Goal: Transaction & Acquisition: Purchase product/service

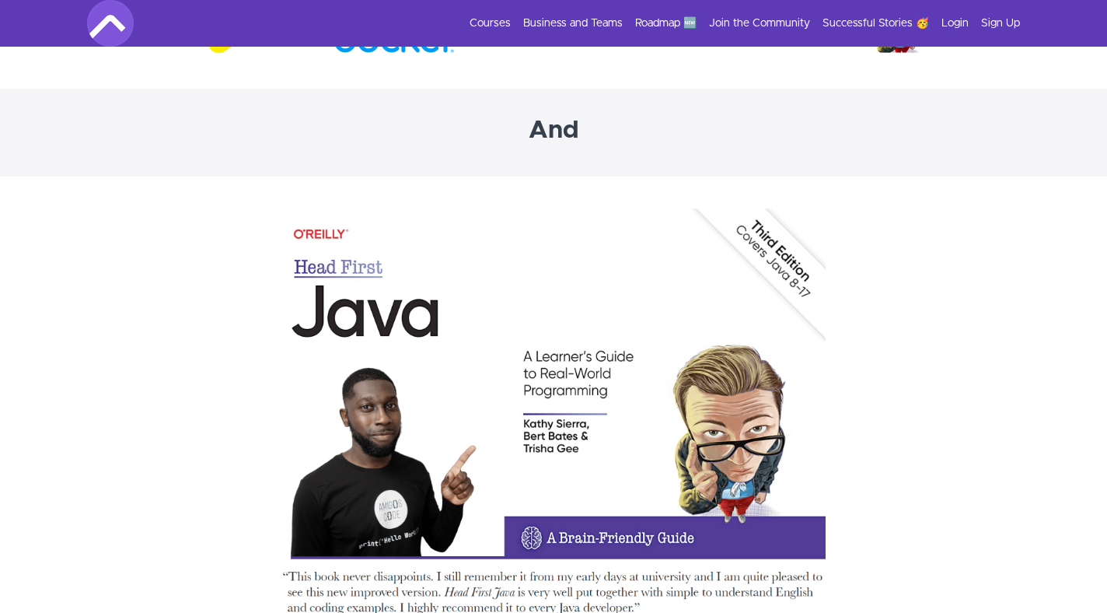
scroll to position [4977, 0]
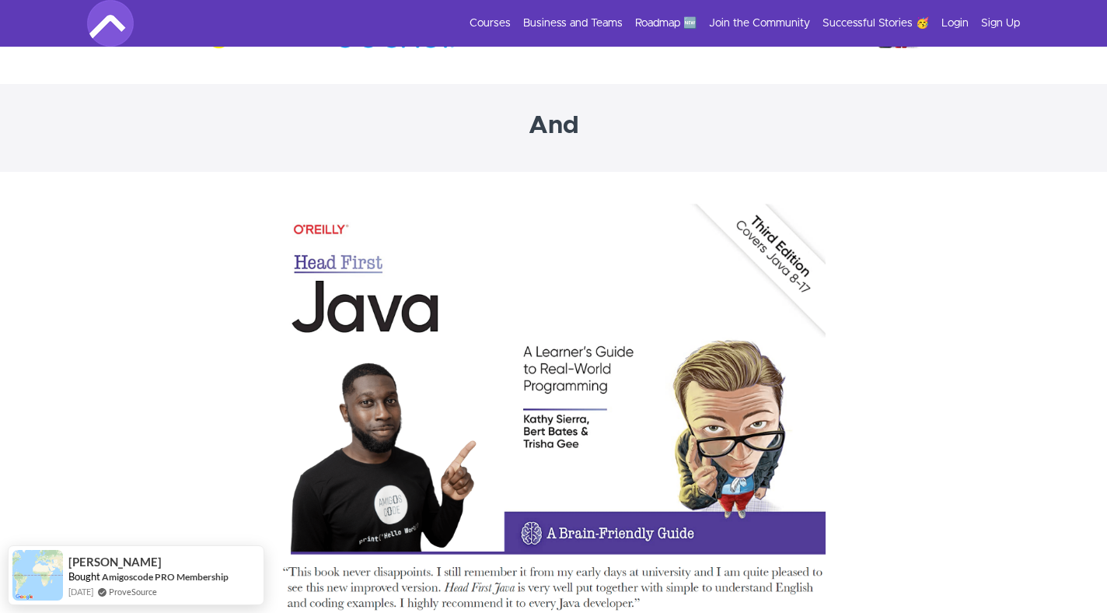
click at [453, 379] on img at bounding box center [553, 437] width 544 height 468
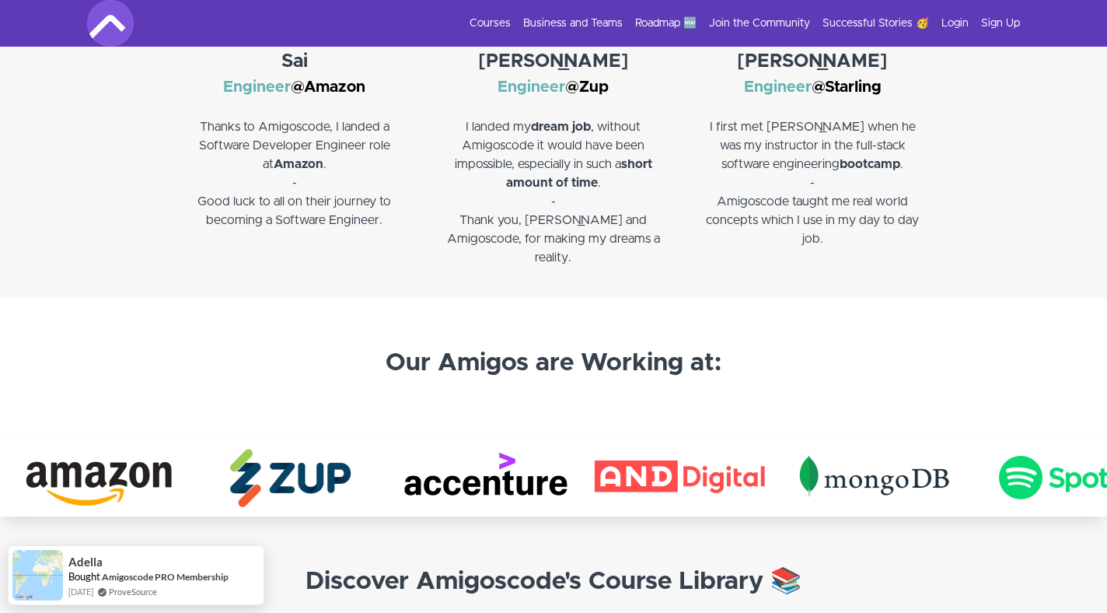
scroll to position [2063, 0]
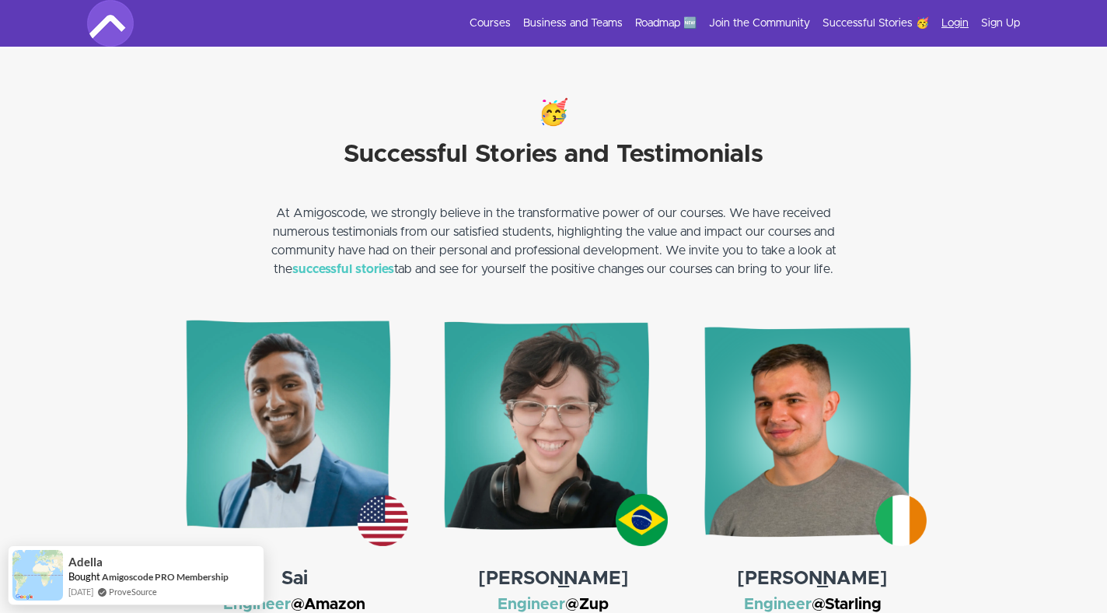
click at [963, 25] on link "Login" at bounding box center [955, 24] width 27 height 16
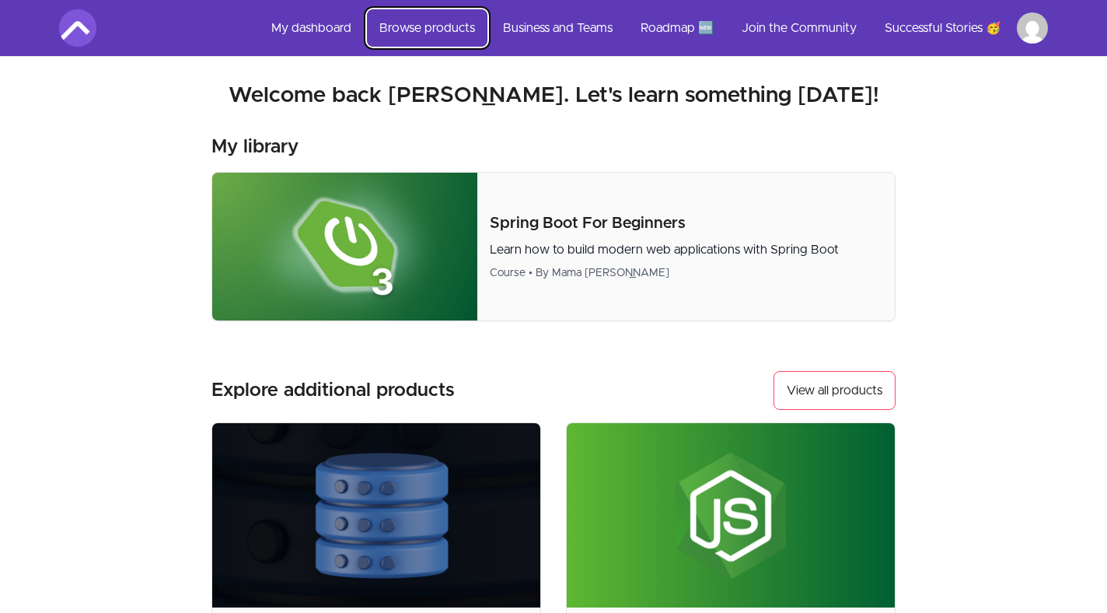
click at [409, 26] on link "Browse products" at bounding box center [427, 27] width 121 height 37
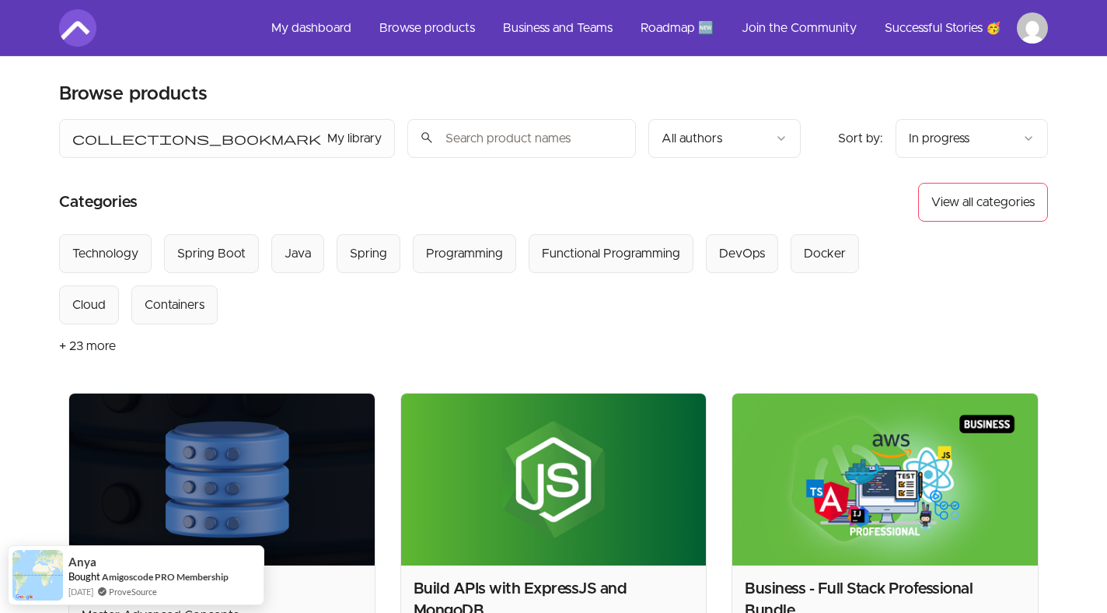
click at [89, 341] on button "+ 23 more" at bounding box center [87, 346] width 57 height 44
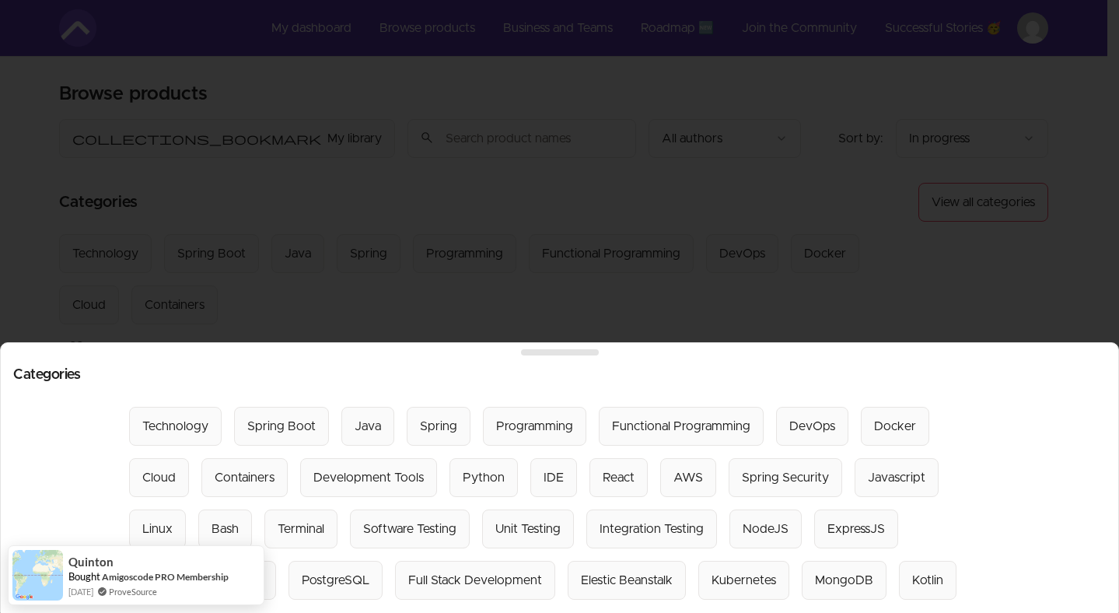
drag, startPoint x: 575, startPoint y: 336, endPoint x: 585, endPoint y: 278, distance: 58.4
click at [585, 342] on div "Categories Select from all categories: Technology Spring Boot Java Spring Progr…" at bounding box center [559, 477] width 1119 height 271
click at [579, 310] on div at bounding box center [559, 306] width 1119 height 613
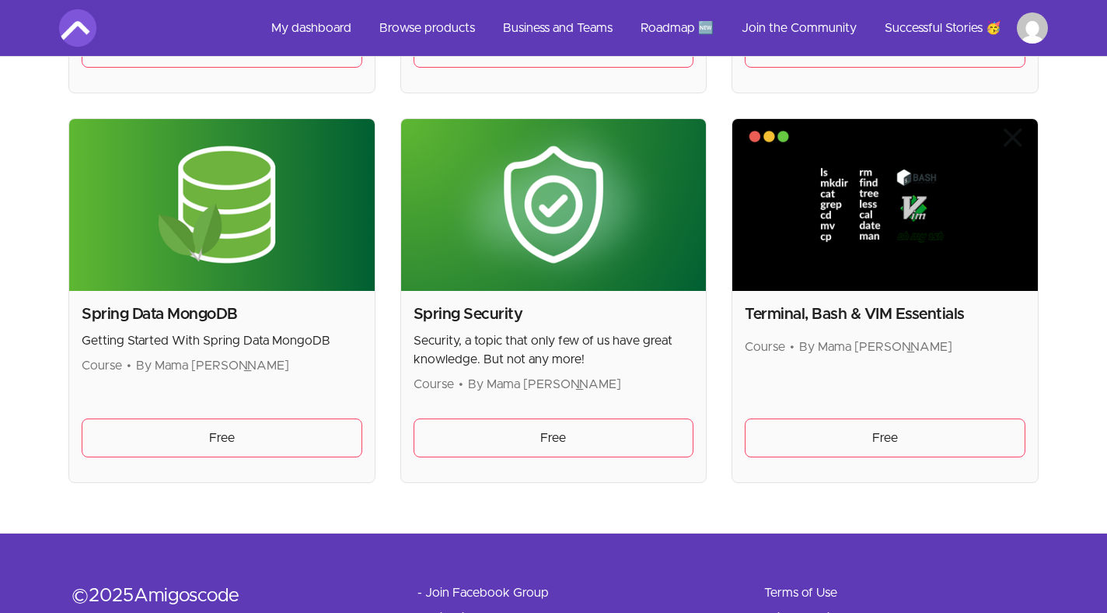
scroll to position [4243, 0]
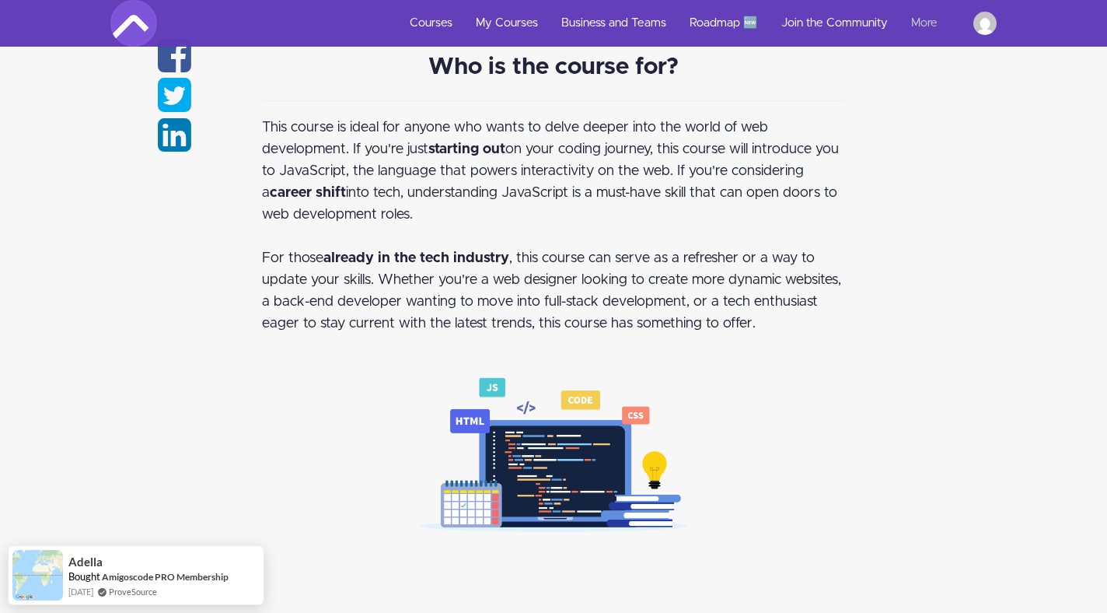
scroll to position [1260, 0]
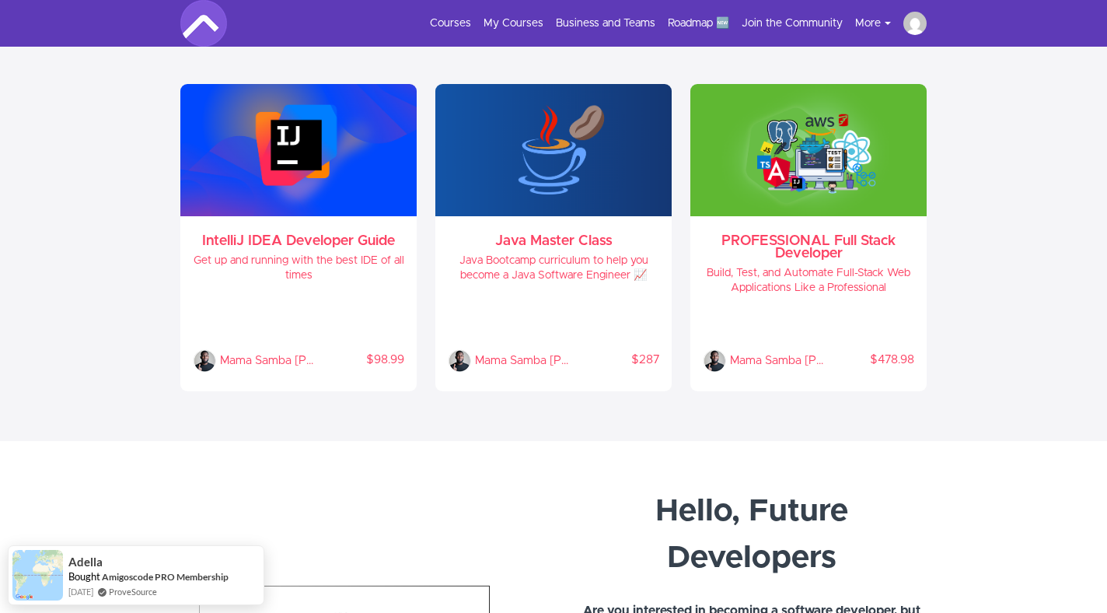
scroll to position [809, 0]
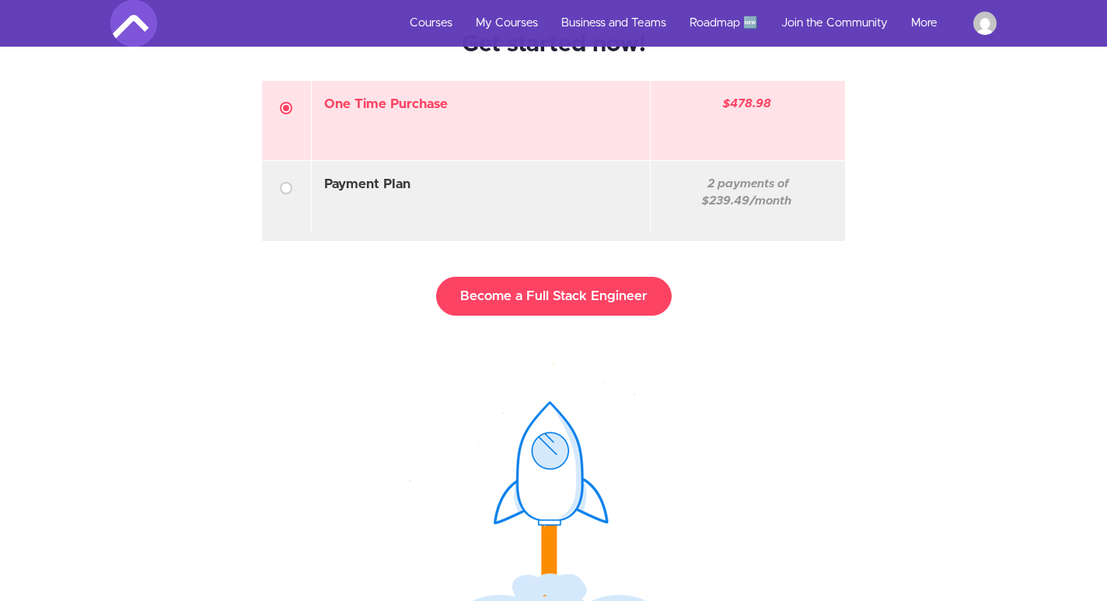
scroll to position [14344, 0]
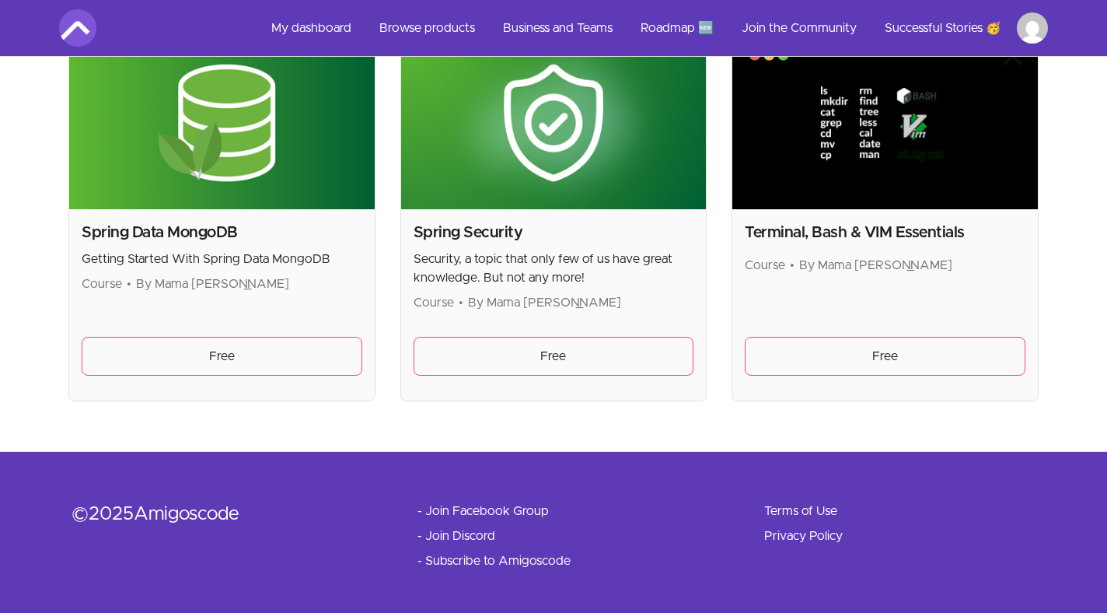
scroll to position [4223, 0]
